Goal: Browse casually

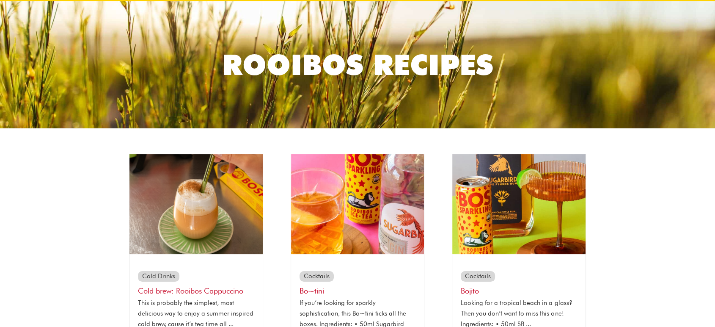
scroll to position [47, 0]
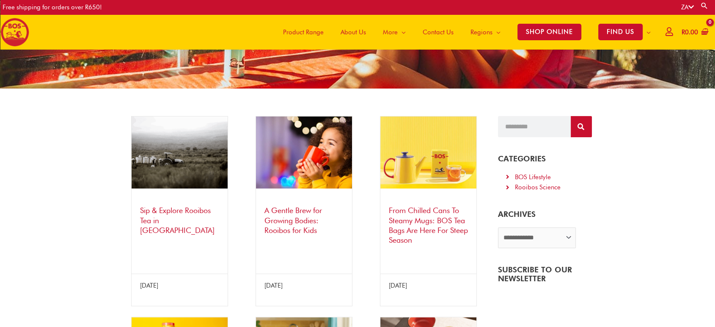
scroll to position [91, 0]
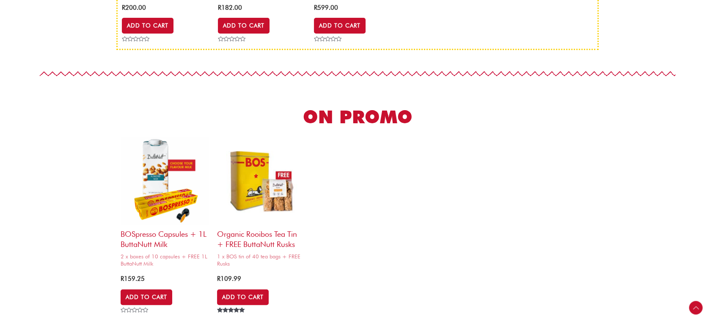
scroll to position [376, 0]
